Goal: Use online tool/utility: Utilize a website feature to perform a specific function

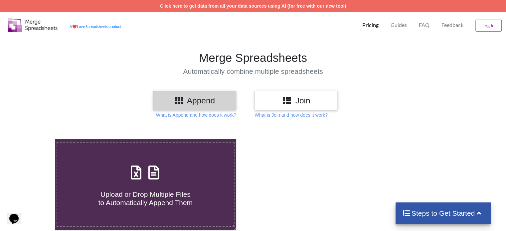
click at [125, 174] on div "Upload or Drop Multiple Files to Automatically Append Them" at bounding box center [145, 184] width 176 height 45
click at [35, 139] on input "Upload or Drop Multiple Files to Automatically Append Them" at bounding box center [35, 139] width 0 height 0
type input "C:\fakepath\wc-product-export-12-8-2025-1754990617624.csv"
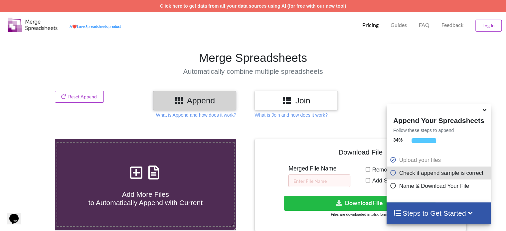
click at [300, 101] on h3 "Join" at bounding box center [295, 101] width 73 height 10
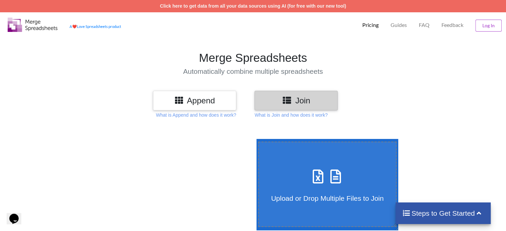
click at [330, 170] on icon at bounding box center [335, 173] width 17 height 14
click at [255, 139] on input "Upload or Drop Multiple Files to Join" at bounding box center [255, 139] width 0 height 0
type input "C:\fakepath\wc-product-export-12-8-2025-1754990617624.csv"
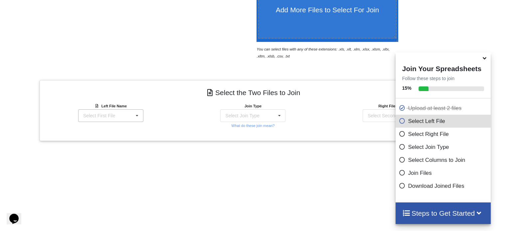
scroll to position [185, 0]
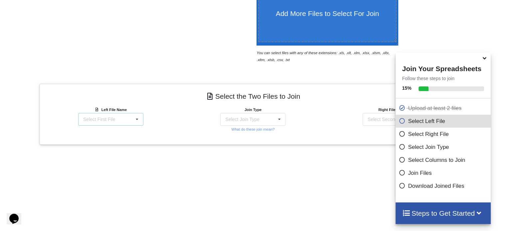
click at [121, 117] on div "Select First File wc-product-export-12-8-2025-1754990617624.csv wc-product-expo…" at bounding box center [110, 119] width 65 height 13
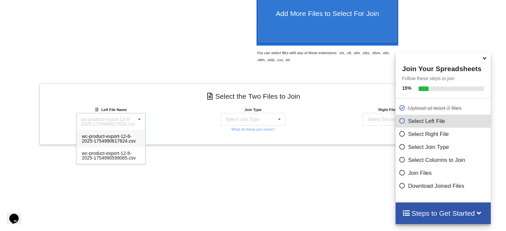
click at [125, 141] on span "wc-product-export-12-8-2025-1754990617624.csv" at bounding box center [109, 139] width 54 height 10
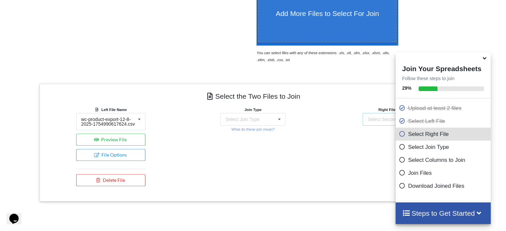
click at [368, 120] on div "Select Second File" at bounding box center [386, 119] width 39 height 5
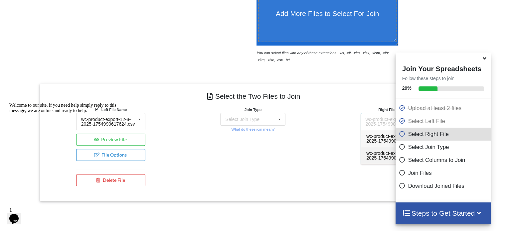
click at [367, 152] on span "wc-product-export-12-8-2025-1754990599065.csv" at bounding box center [393, 156] width 54 height 10
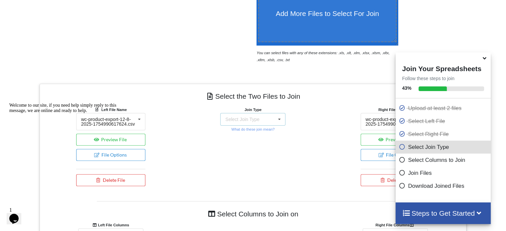
click at [254, 117] on div "Select Join Type" at bounding box center [242, 119] width 34 height 5
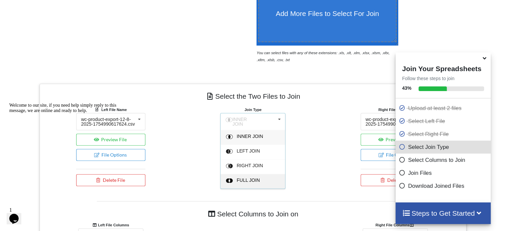
click at [251, 174] on div "FULL JOIN" at bounding box center [252, 181] width 64 height 15
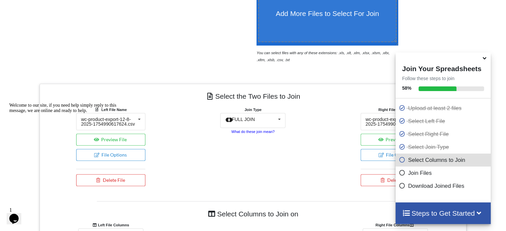
click at [249, 133] on small "What do these join mean?" at bounding box center [252, 132] width 43 height 4
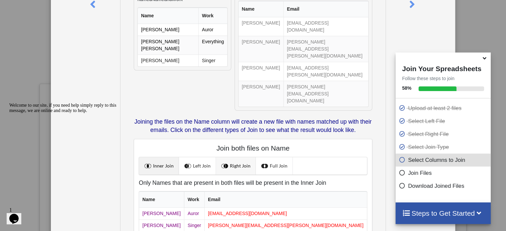
scroll to position [112, 0]
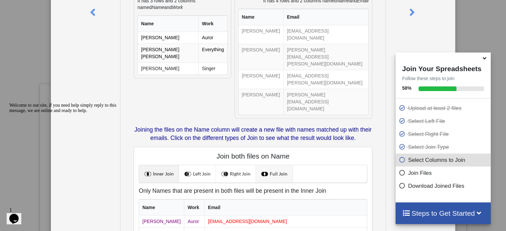
click at [268, 165] on link "Full Join" at bounding box center [274, 173] width 37 height 17
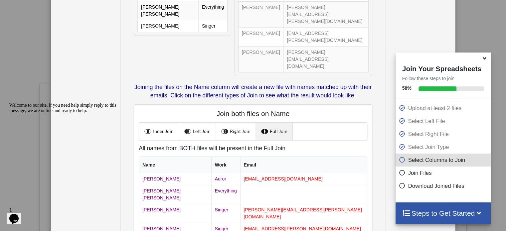
scroll to position [166, 0]
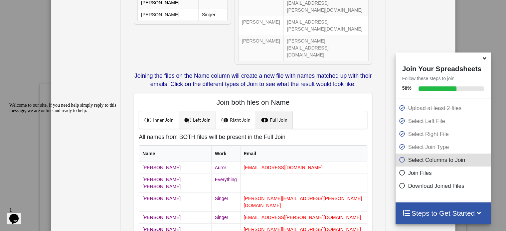
click at [192, 111] on link "Left Join" at bounding box center [197, 119] width 37 height 17
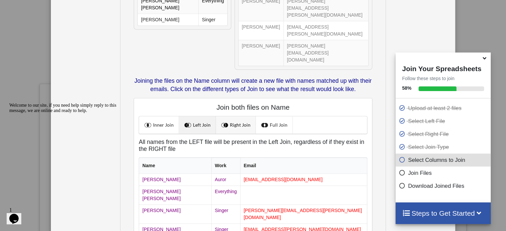
click at [229, 116] on link "Right Join" at bounding box center [236, 124] width 40 height 17
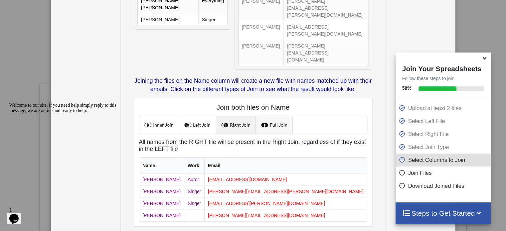
click at [274, 116] on link "Full Join" at bounding box center [274, 124] width 37 height 17
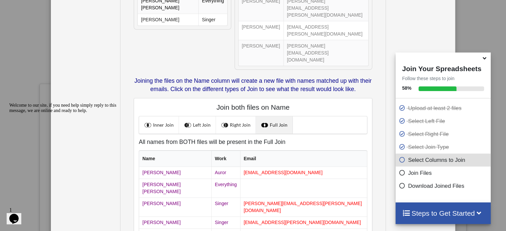
scroll to position [166, 0]
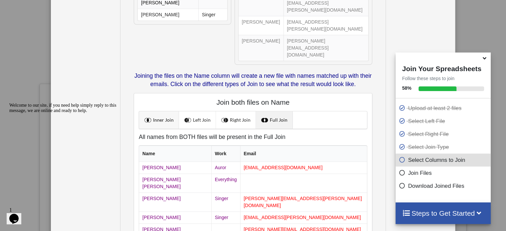
click at [142, 111] on link "Inner Join" at bounding box center [159, 119] width 40 height 17
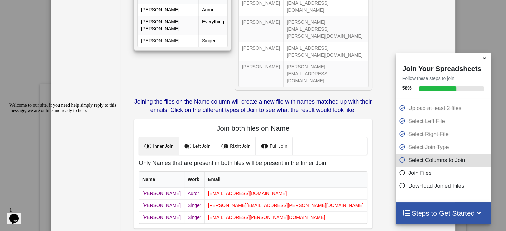
scroll to position [141, 0]
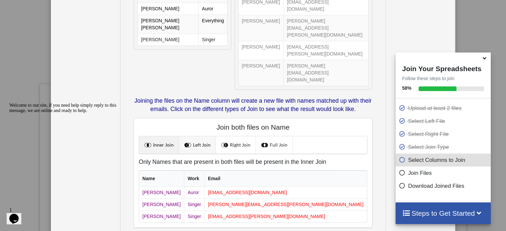
click at [198, 136] on link "Left Join" at bounding box center [197, 144] width 37 height 17
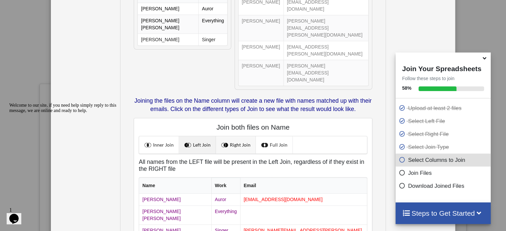
click at [231, 136] on link "Right Join" at bounding box center [236, 144] width 40 height 17
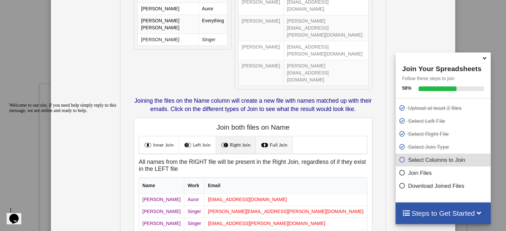
click at [273, 136] on link "Full Join" at bounding box center [274, 144] width 37 height 17
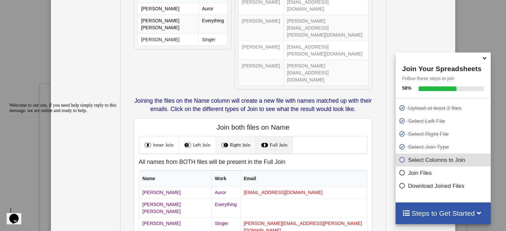
click at [231, 136] on link "Right Join" at bounding box center [236, 144] width 40 height 17
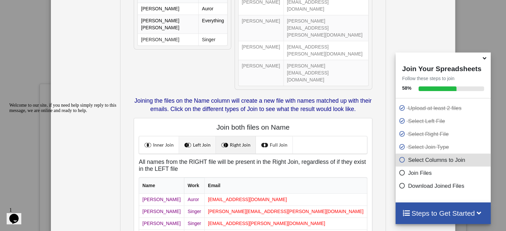
click at [204, 136] on link "Left Join" at bounding box center [197, 144] width 37 height 17
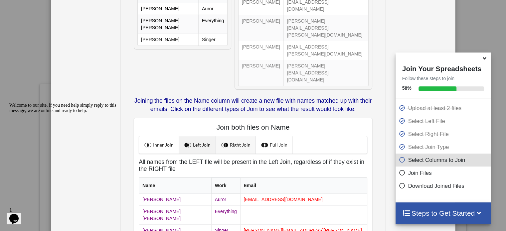
click at [249, 136] on link "Right Join" at bounding box center [236, 144] width 40 height 17
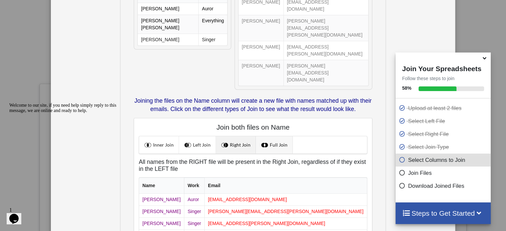
click at [274, 136] on link "Full Join" at bounding box center [274, 144] width 37 height 17
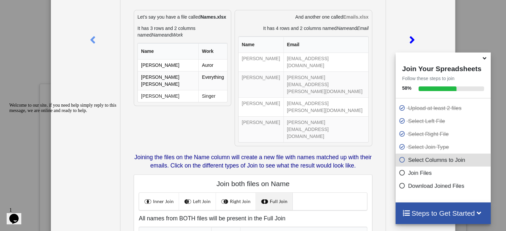
scroll to position [0, 0]
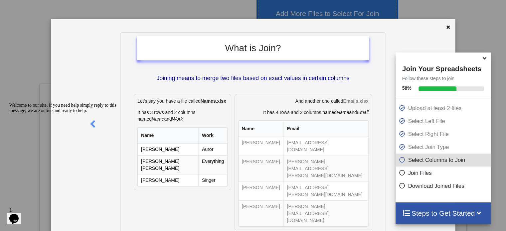
click at [484, 59] on icon at bounding box center [484, 57] width 7 height 6
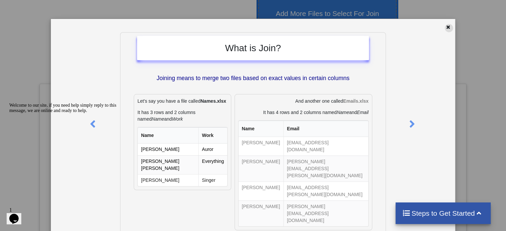
click at [444, 27] on div at bounding box center [448, 28] width 8 height 8
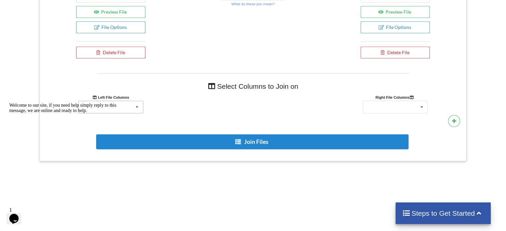
scroll to position [326, 0]
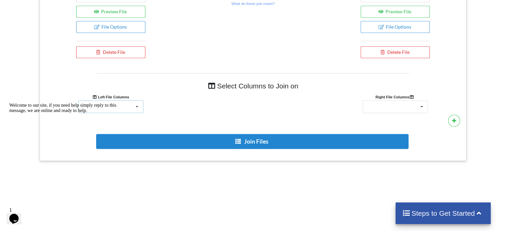
click at [142, 101] on icon at bounding box center [137, 107] width 10 height 12
click at [110, 113] on div "Welcome to our site, if you need help simply reply to this message, we are onli…" at bounding box center [69, 108] width 120 height 11
click at [390, 118] on div "Select Columns to Join on Left File Columns Right File Columns ID ID Name Regul…" at bounding box center [253, 114] width 417 height 83
click at [388, 110] on div "ID Name Regular price" at bounding box center [394, 106] width 65 height 13
click at [382, 118] on div "ID" at bounding box center [395, 119] width 64 height 12
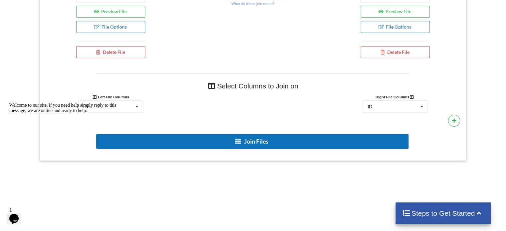
click at [227, 141] on button "Join Files" at bounding box center [252, 141] width 312 height 15
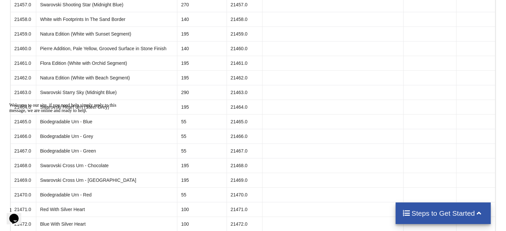
scroll to position [1694, 0]
